Goal: Find specific page/section: Find specific page/section

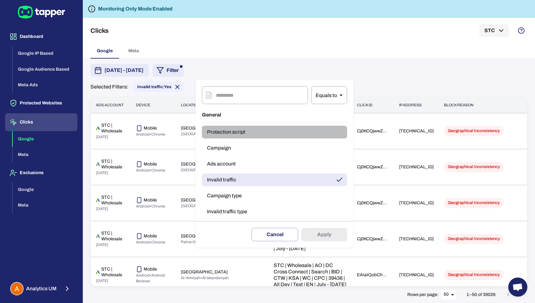
click at [239, 133] on button "Protection script" at bounding box center [274, 132] width 145 height 13
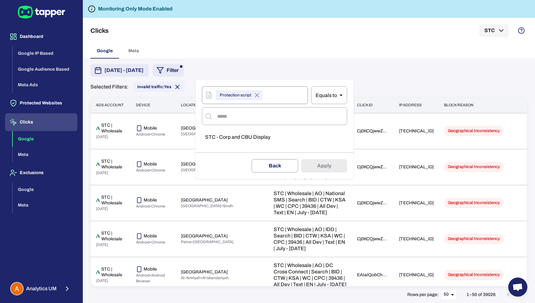
click at [257, 98] on icon at bounding box center [257, 95] width 8 height 8
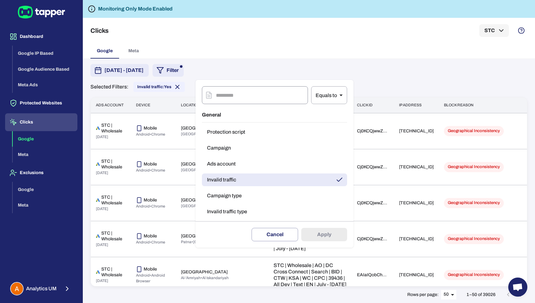
click at [255, 96] on input "text" at bounding box center [262, 95] width 92 height 18
click at [316, 40] on div at bounding box center [267, 151] width 535 height 303
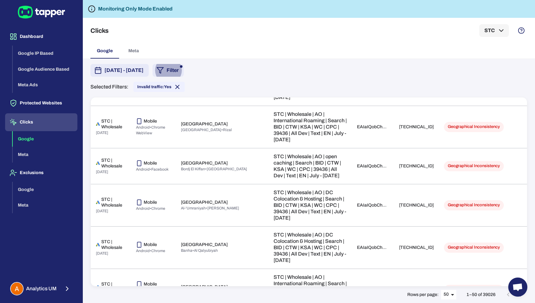
scroll to position [1322, 0]
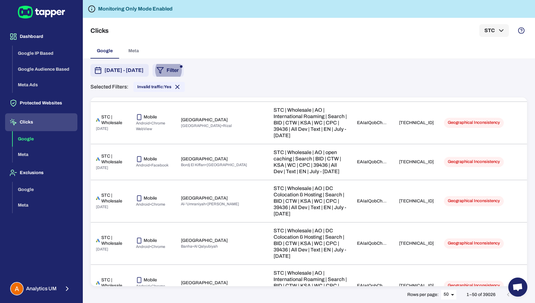
click at [454, 296] on body "Dashboard Google IP Based Google Audience Based Meta Ads Protected Websites Cli…" at bounding box center [267, 151] width 535 height 303
click at [476, 295] on div at bounding box center [267, 151] width 535 height 303
click at [519, 297] on icon "Go to next page" at bounding box center [521, 295] width 8 height 8
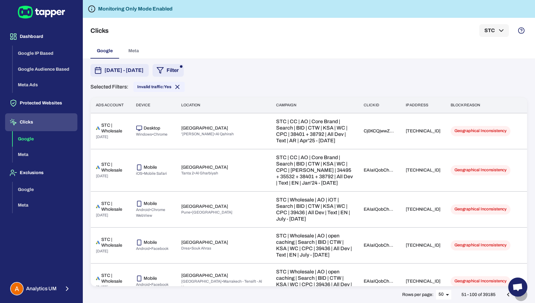
click at [519, 297] on icon "Go to next page" at bounding box center [521, 295] width 8 height 8
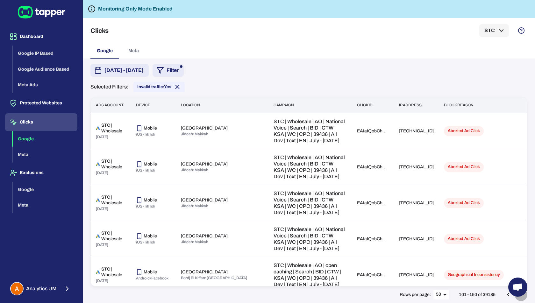
click at [519, 297] on icon "Go to next page" at bounding box center [521, 295] width 8 height 8
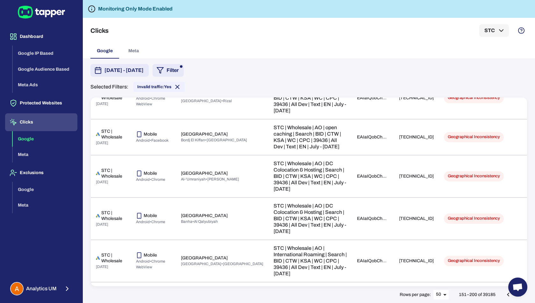
scroll to position [1781, 0]
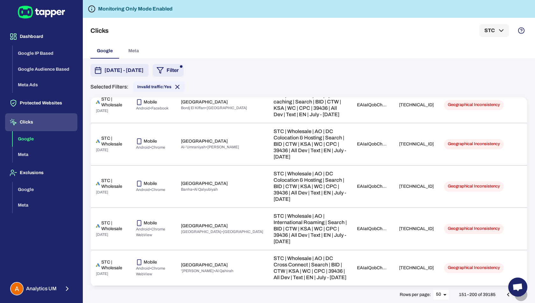
click at [516, 297] on button "Go to next page" at bounding box center [521, 294] width 13 height 13
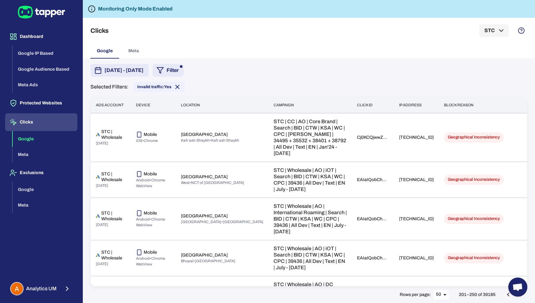
click at [518, 296] on span "Open chat" at bounding box center [517, 287] width 19 height 19
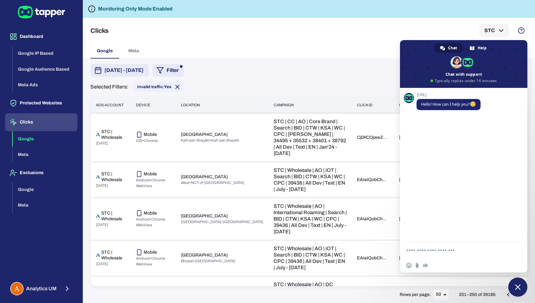
click at [422, 29] on div "Clicks STC" at bounding box center [308, 30] width 437 height 25
click at [515, 284] on span "Close chat" at bounding box center [518, 287] width 6 height 6
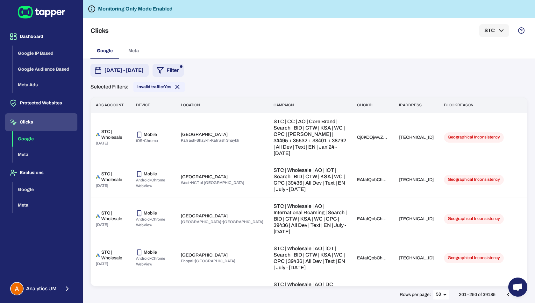
click at [521, 297] on icon "Go to next page" at bounding box center [521, 295] width 8 height 8
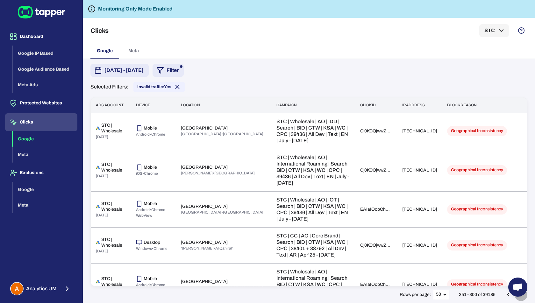
click at [521, 297] on icon "Go to next page" at bounding box center [521, 295] width 8 height 8
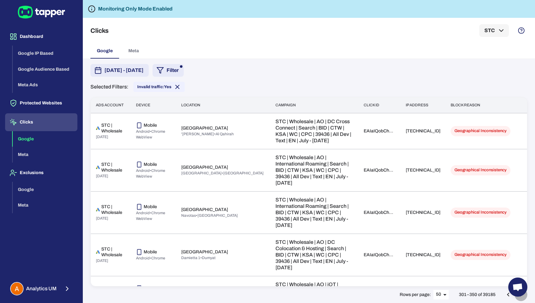
click at [521, 297] on icon "Go to next page" at bounding box center [521, 295] width 8 height 8
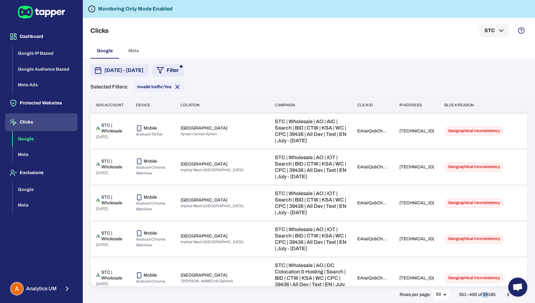
drag, startPoint x: 488, startPoint y: 296, endPoint x: 481, endPoint y: 296, distance: 7.0
click at [481, 296] on p "351–400 of 39185" at bounding box center [477, 295] width 37 height 6
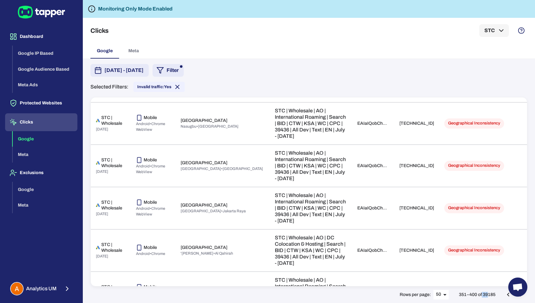
scroll to position [1544, 0]
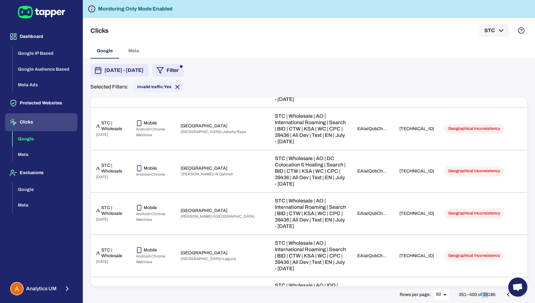
click at [522, 300] on button "Go to next page" at bounding box center [521, 294] width 13 height 13
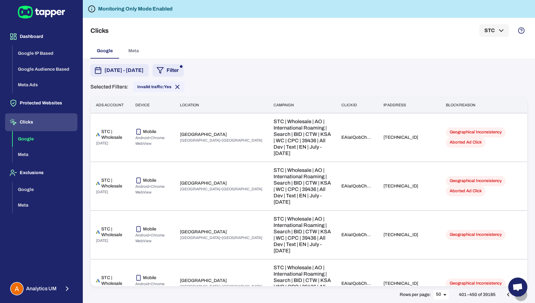
click at [521, 299] on button "Go to next page" at bounding box center [521, 294] width 13 height 13
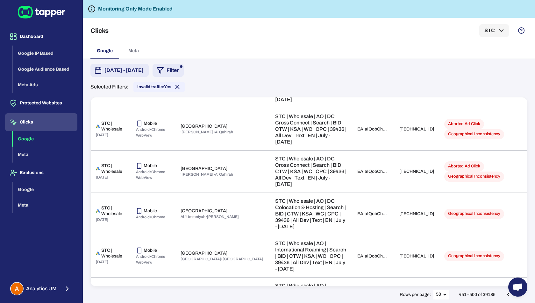
scroll to position [1320, 0]
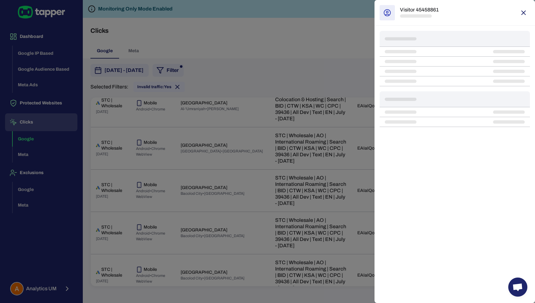
click at [333, 49] on div at bounding box center [267, 151] width 535 height 303
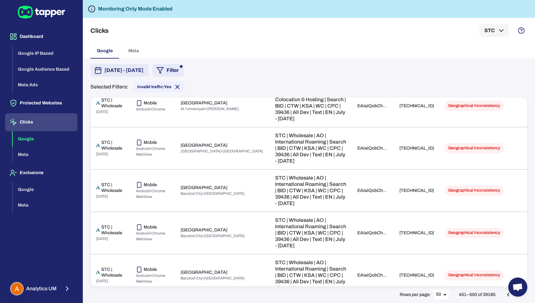
click at [330, 45] on div "Google Meta" at bounding box center [308, 50] width 437 height 15
click at [194, 32] on div "Clicks STC" at bounding box center [308, 30] width 437 height 25
